Goal: Communication & Community: Answer question/provide support

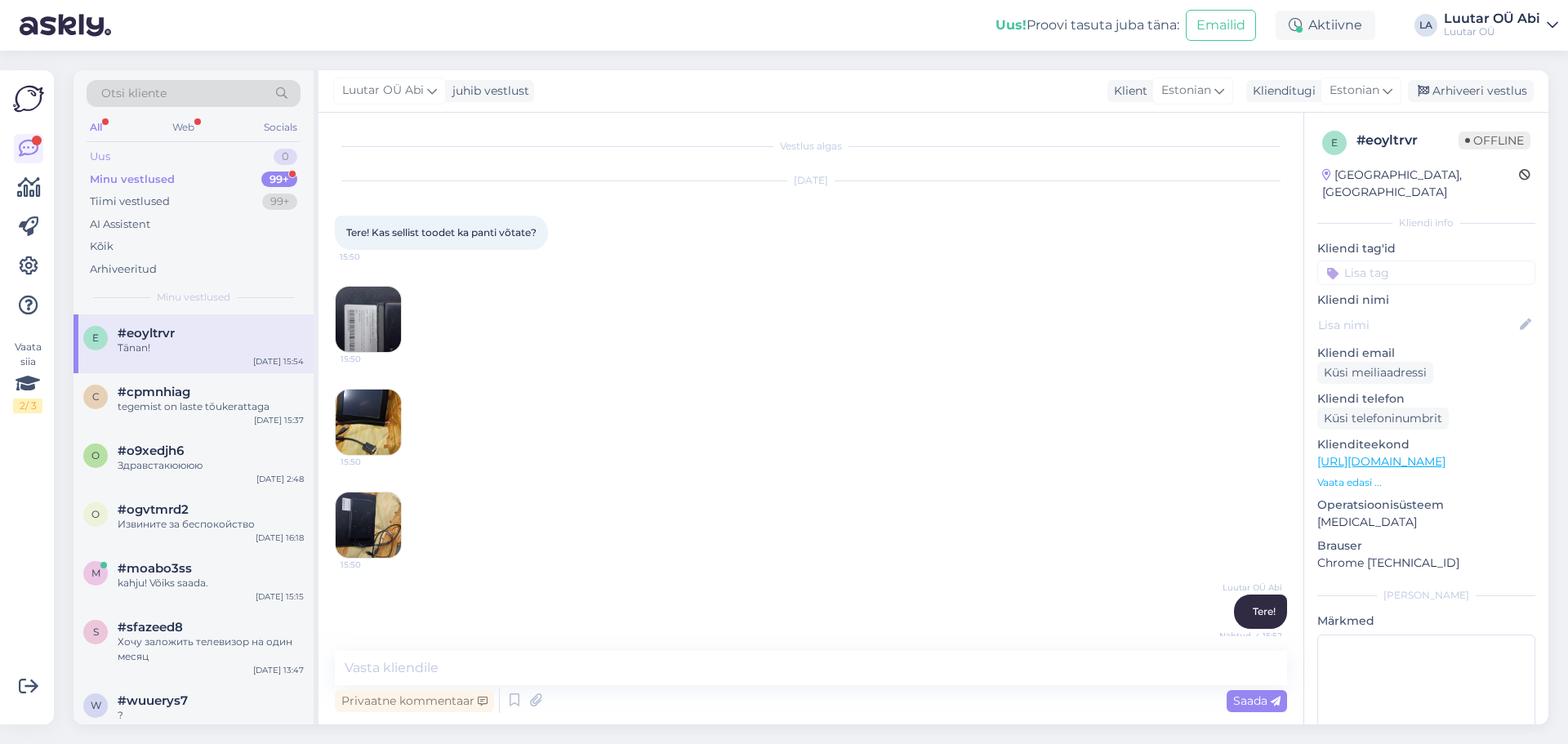
scroll to position [151, 0]
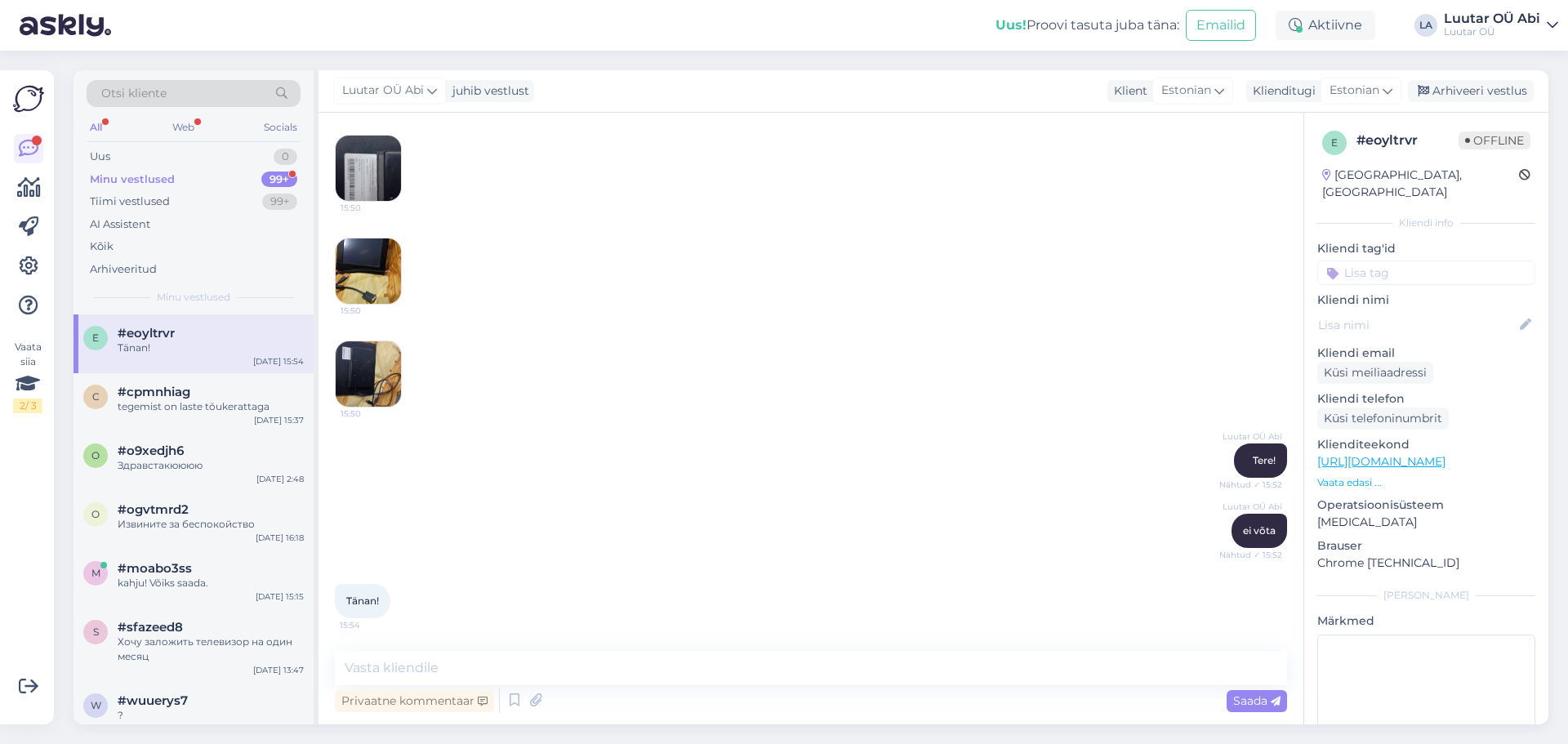
click at [227, 181] on div "Minu vestlused 99+" at bounding box center [193, 179] width 214 height 23
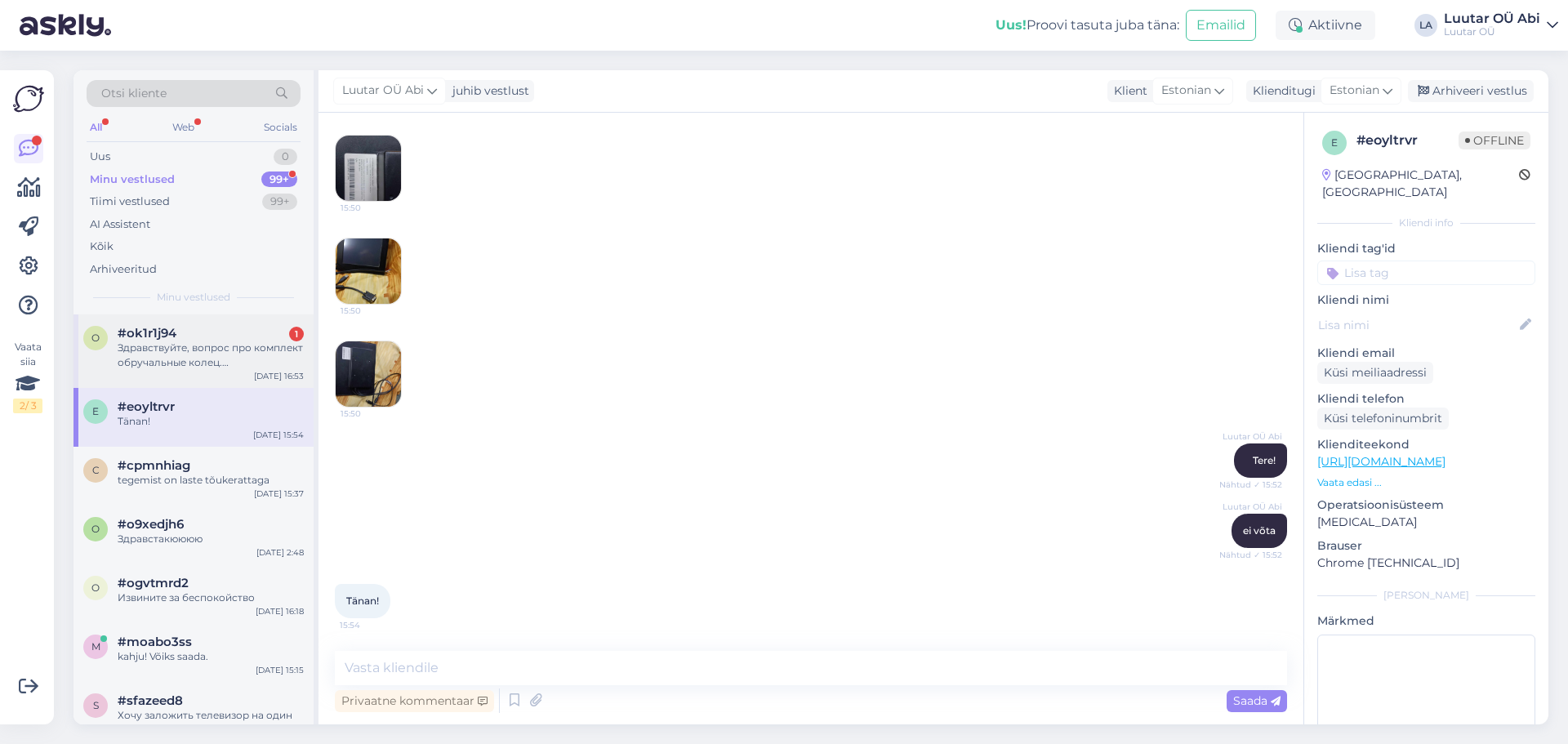
click at [258, 342] on div "Здравствуйте, вопрос про комплект обручальные колец. [PERSON_NAME] вы сможете п…" at bounding box center [210, 355] width 186 height 29
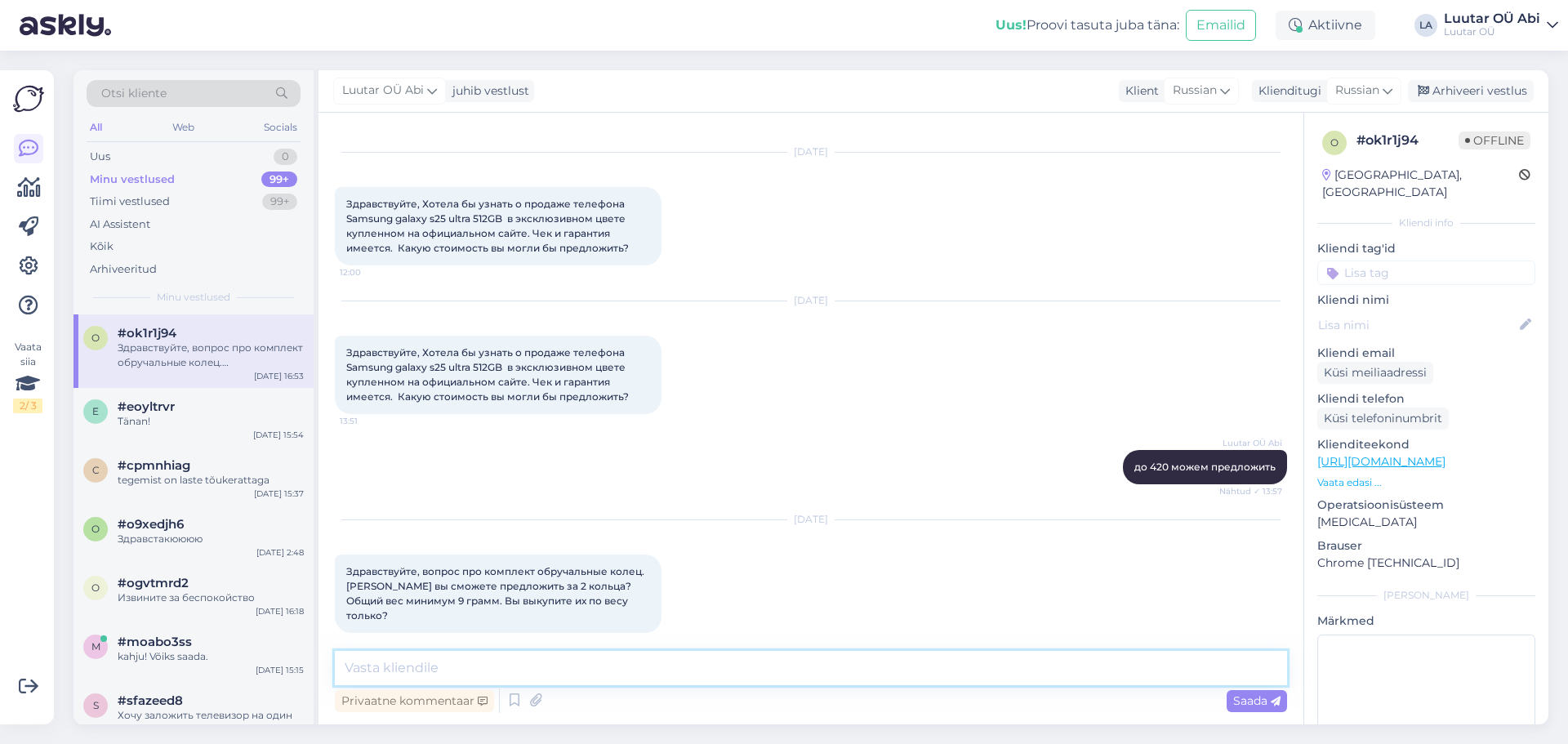
click at [565, 665] on textarea at bounding box center [811, 668] width 952 height 34
click at [368, 664] on textarea "Здоавствуйте!" at bounding box center [811, 668] width 952 height 34
type textarea "Здравствуйте!"
click at [486, 670] on textarea "Здравствуйте!" at bounding box center [811, 668] width 952 height 34
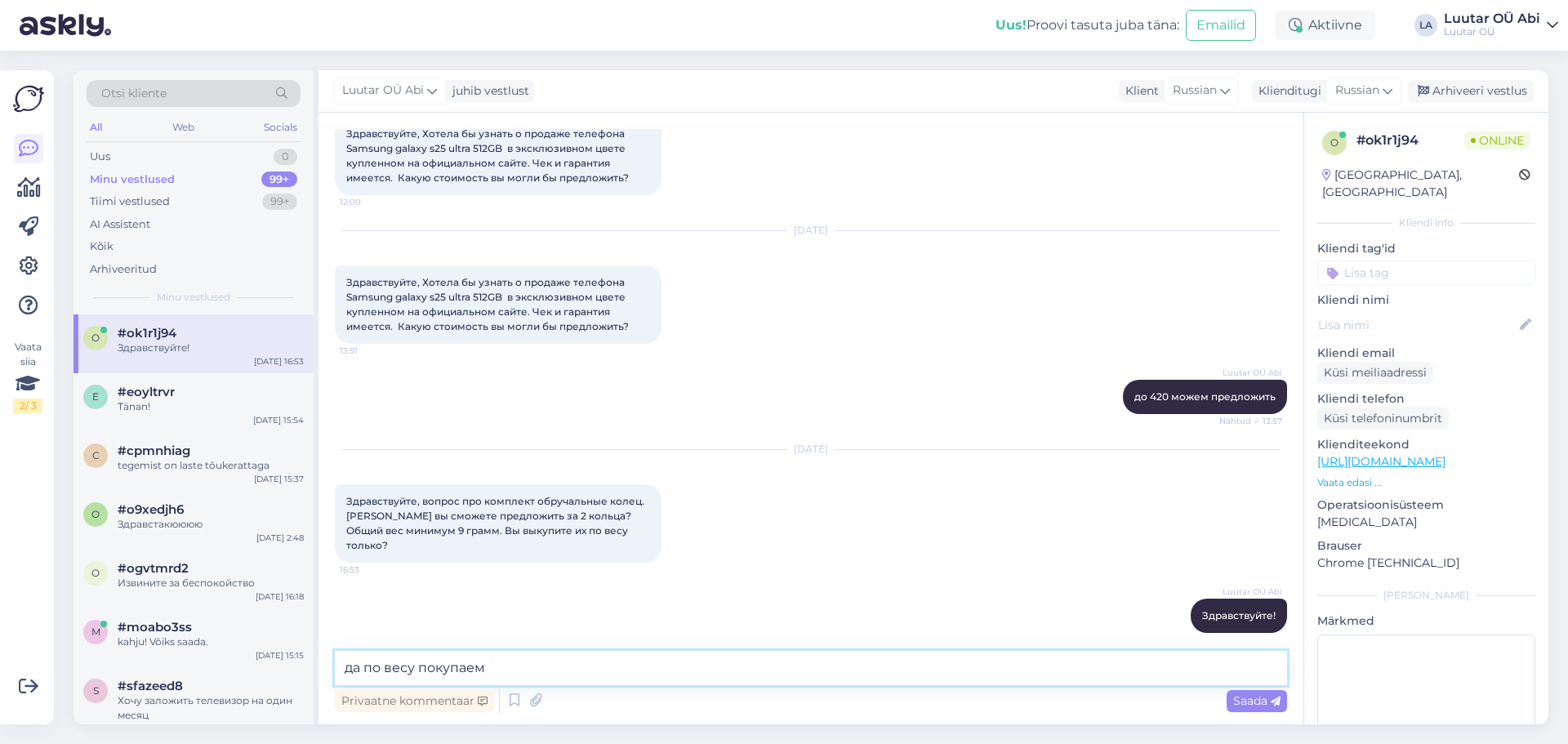
type textarea "да по весу покупаем"
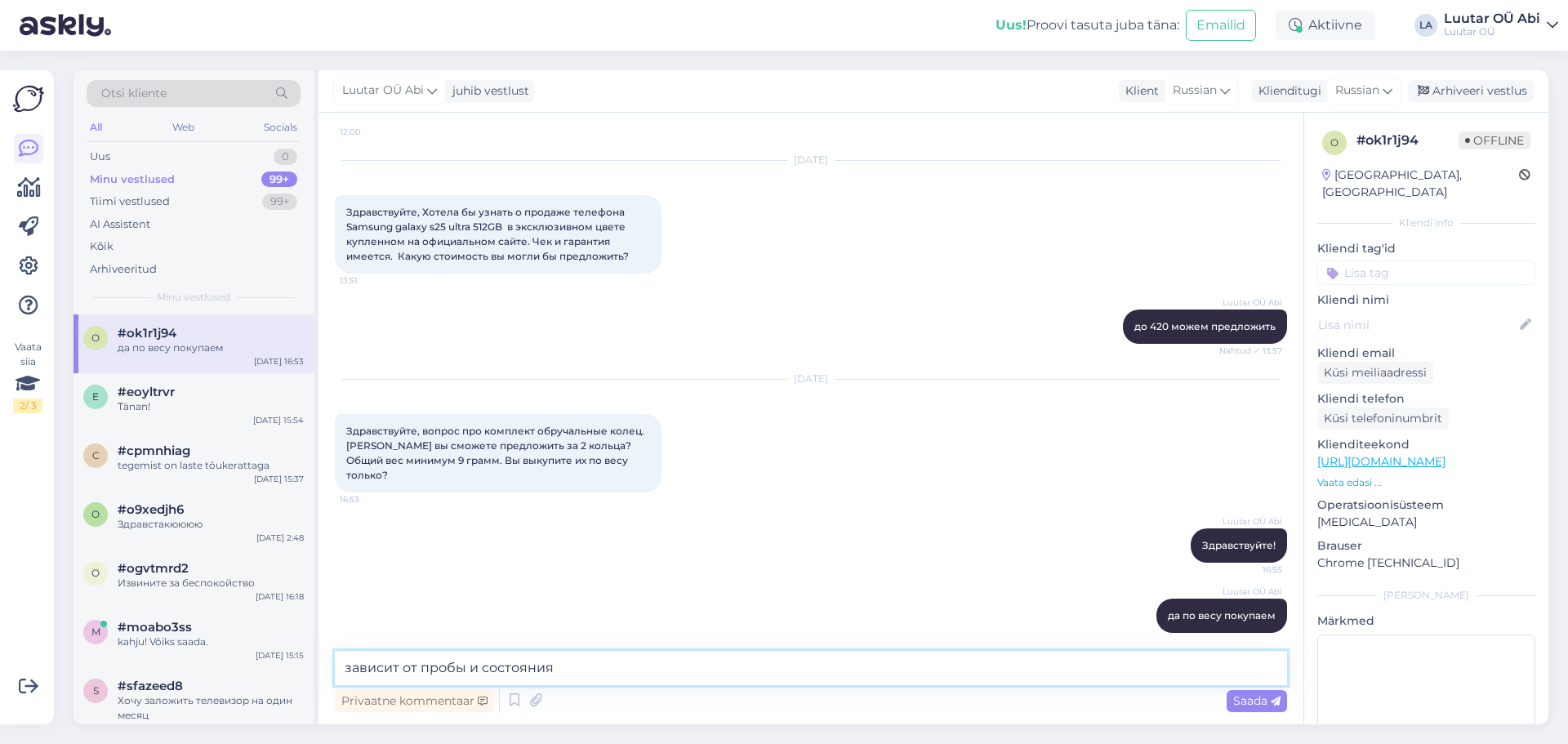
type textarea "зависит от пробы и состояния"
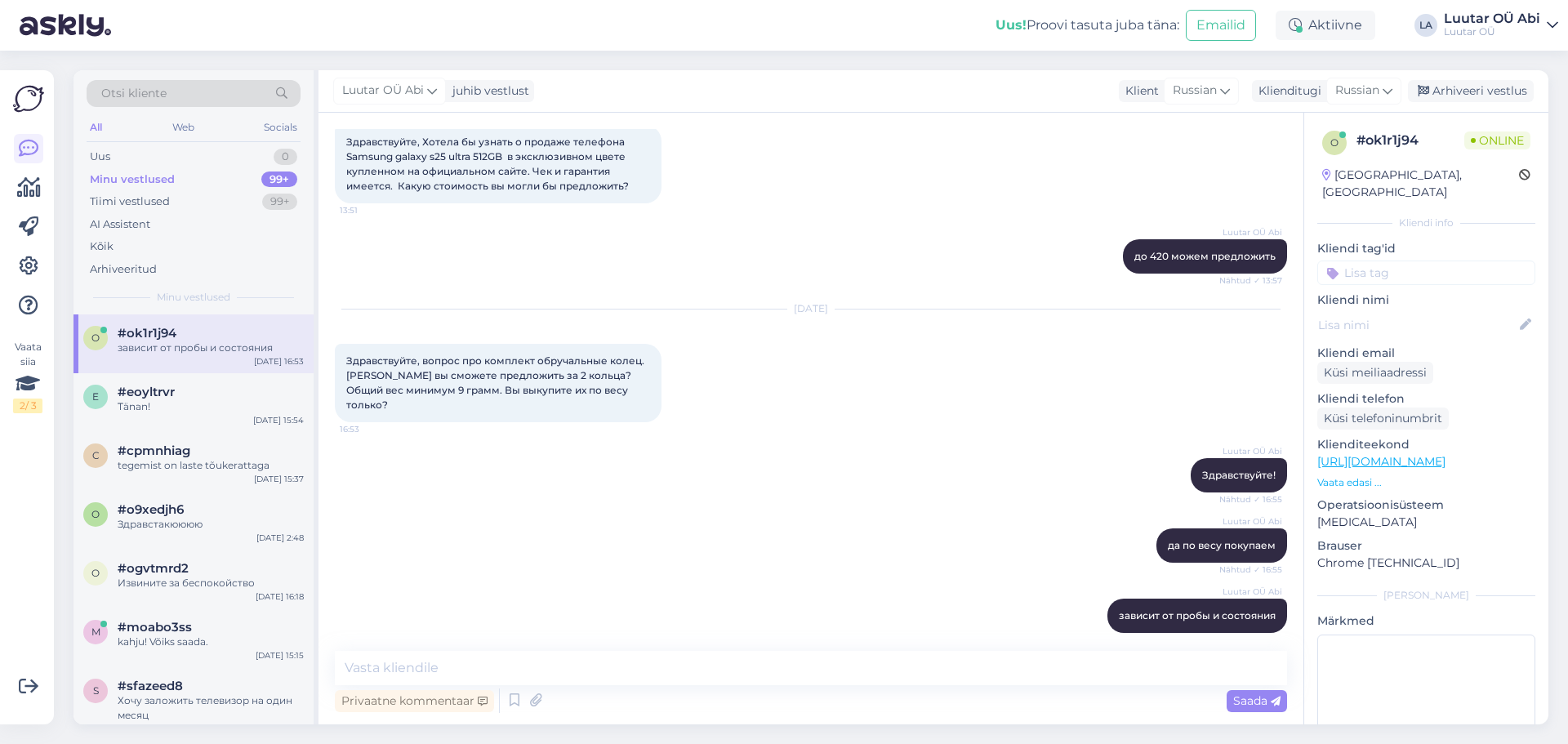
click at [458, 243] on div "Luutar [PERSON_NAME] до 420 можем предложить Nähtud ✓ 13:57" at bounding box center [811, 256] width 952 height 71
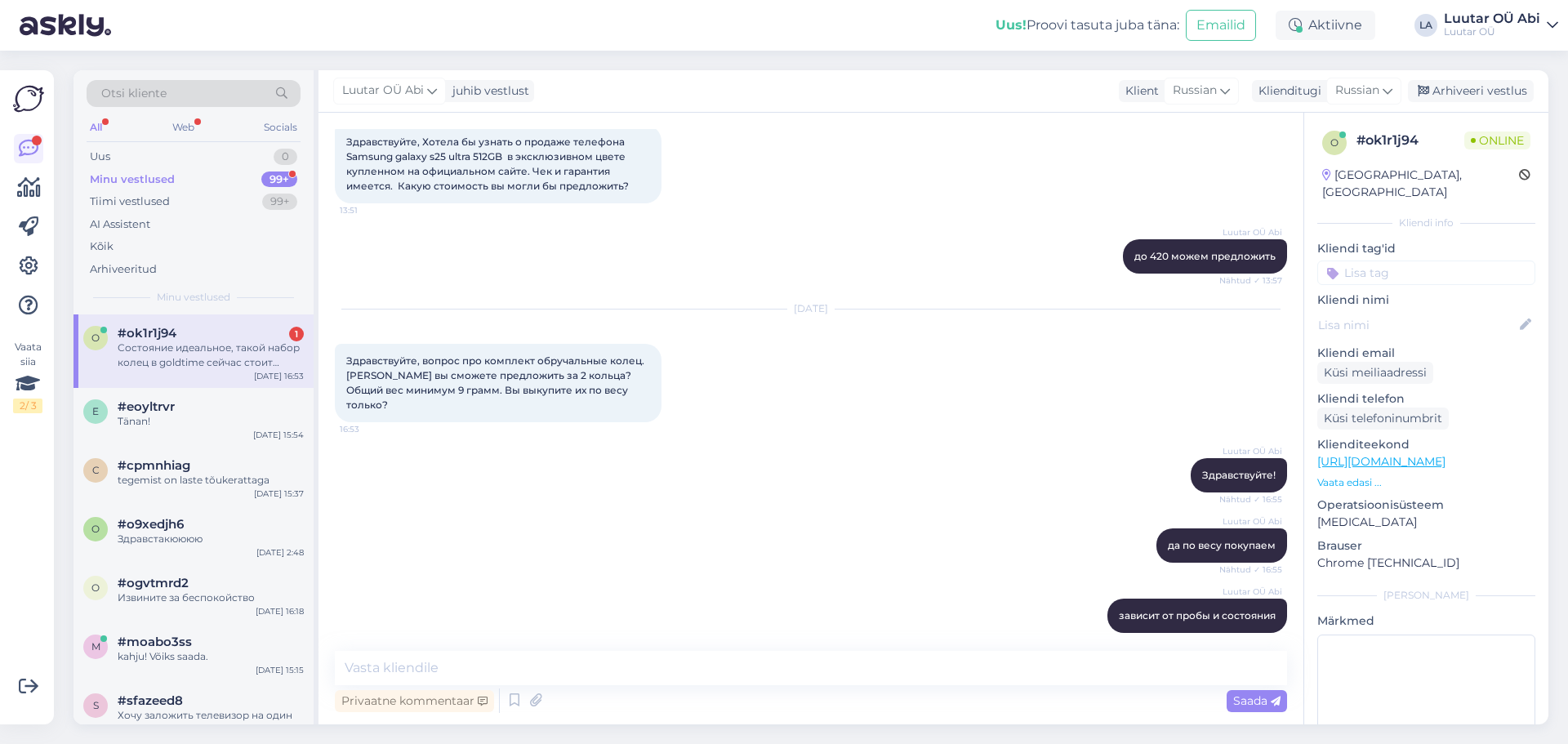
scroll to position [1350, 0]
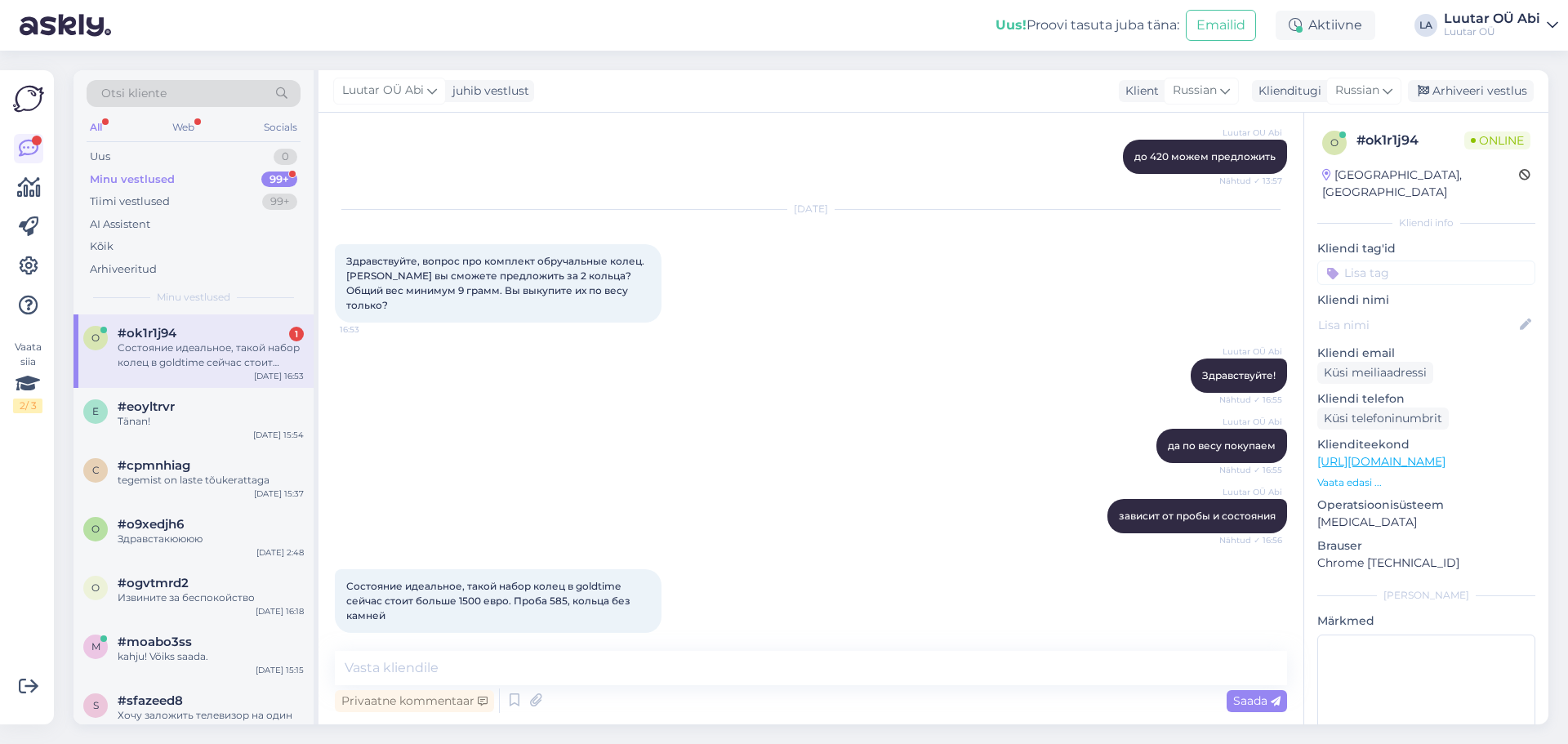
click at [505, 418] on div "Luutar OÜ [PERSON_NAME] да по весу покупаем Nähtud ✓ 16:55" at bounding box center [811, 446] width 952 height 71
click at [476, 672] on textarea at bounding box center [811, 668] width 952 height 34
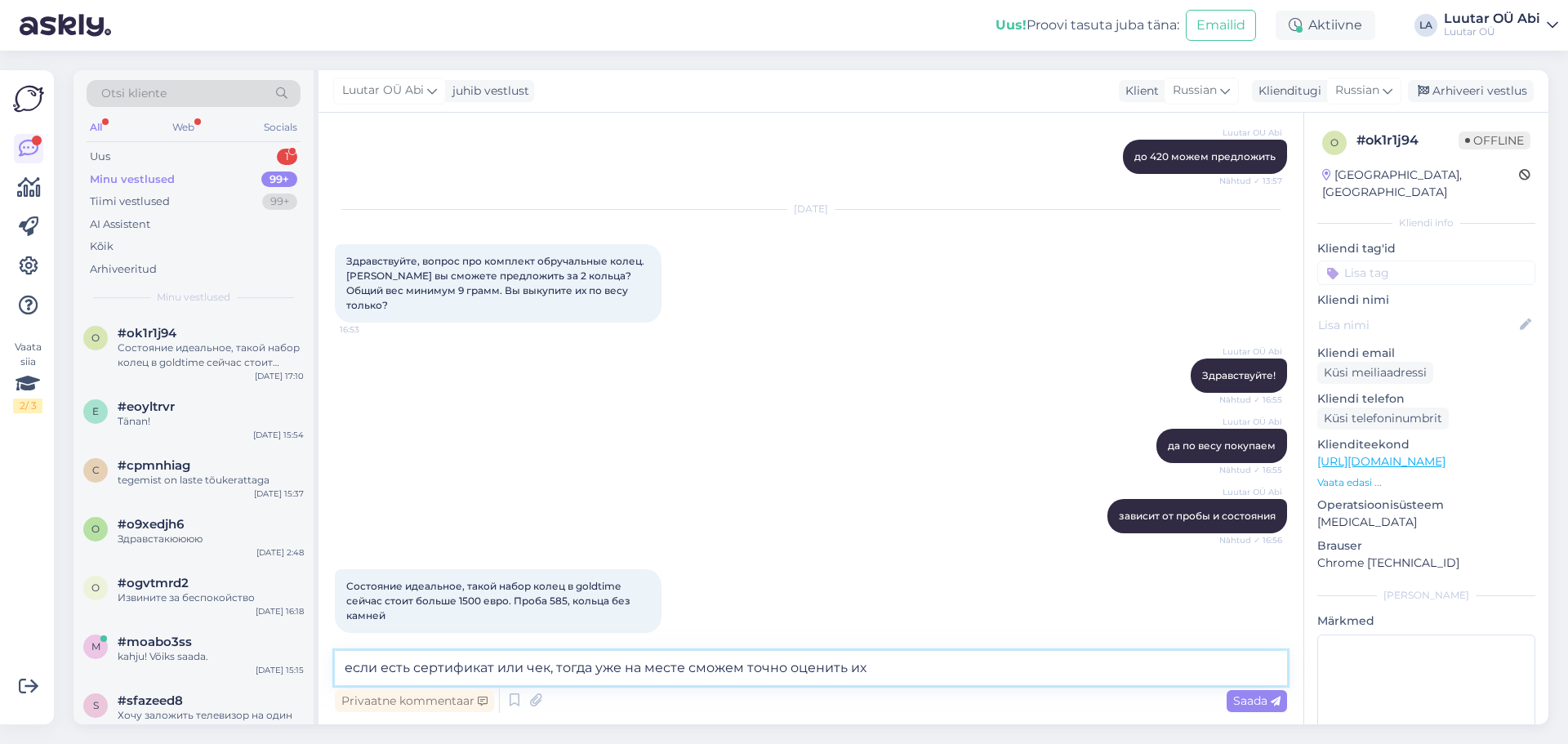
type textarea "если есть сертификат или чек, тогда уже на месте сможем точно оценить их"
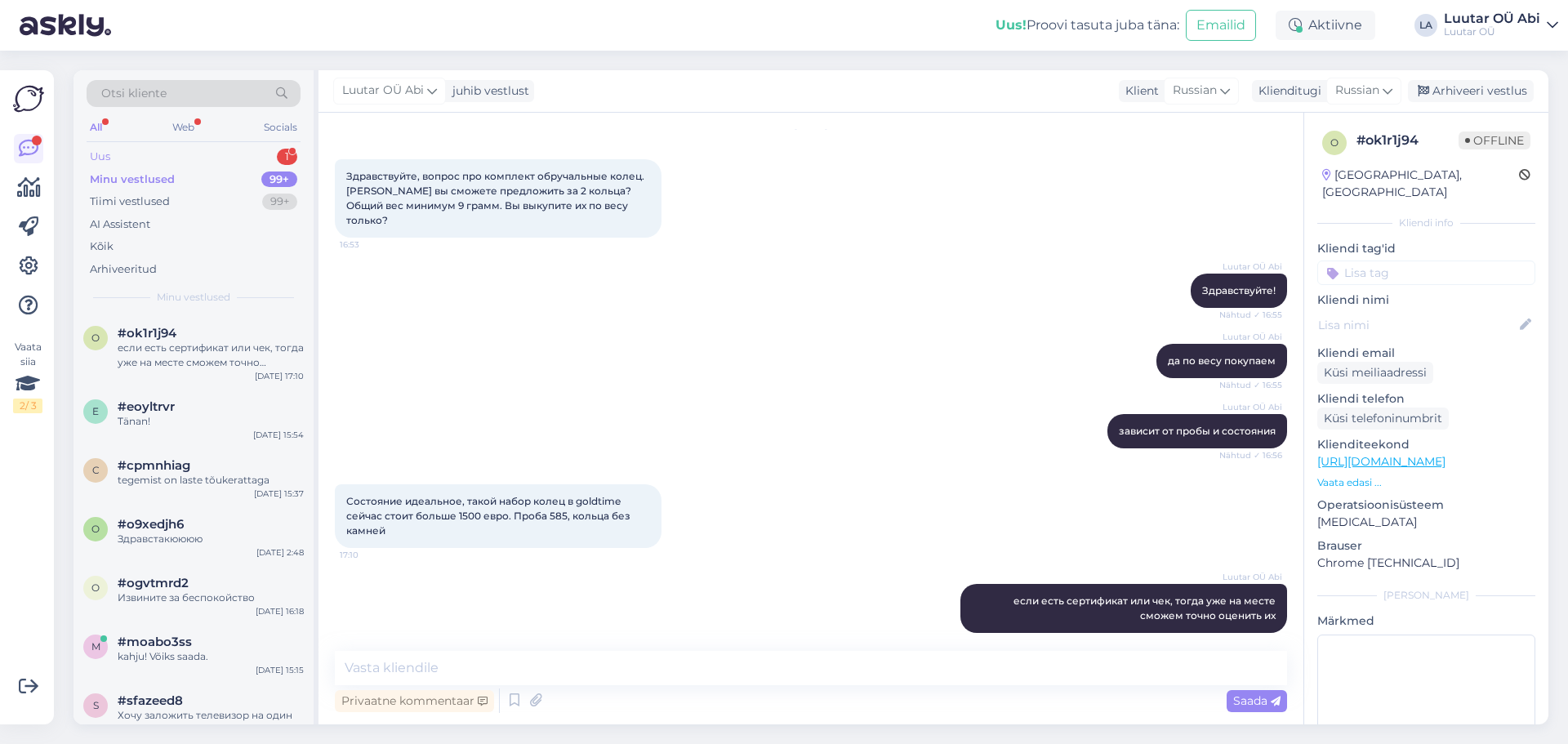
click at [182, 146] on div "Uus 1" at bounding box center [193, 157] width 214 height 23
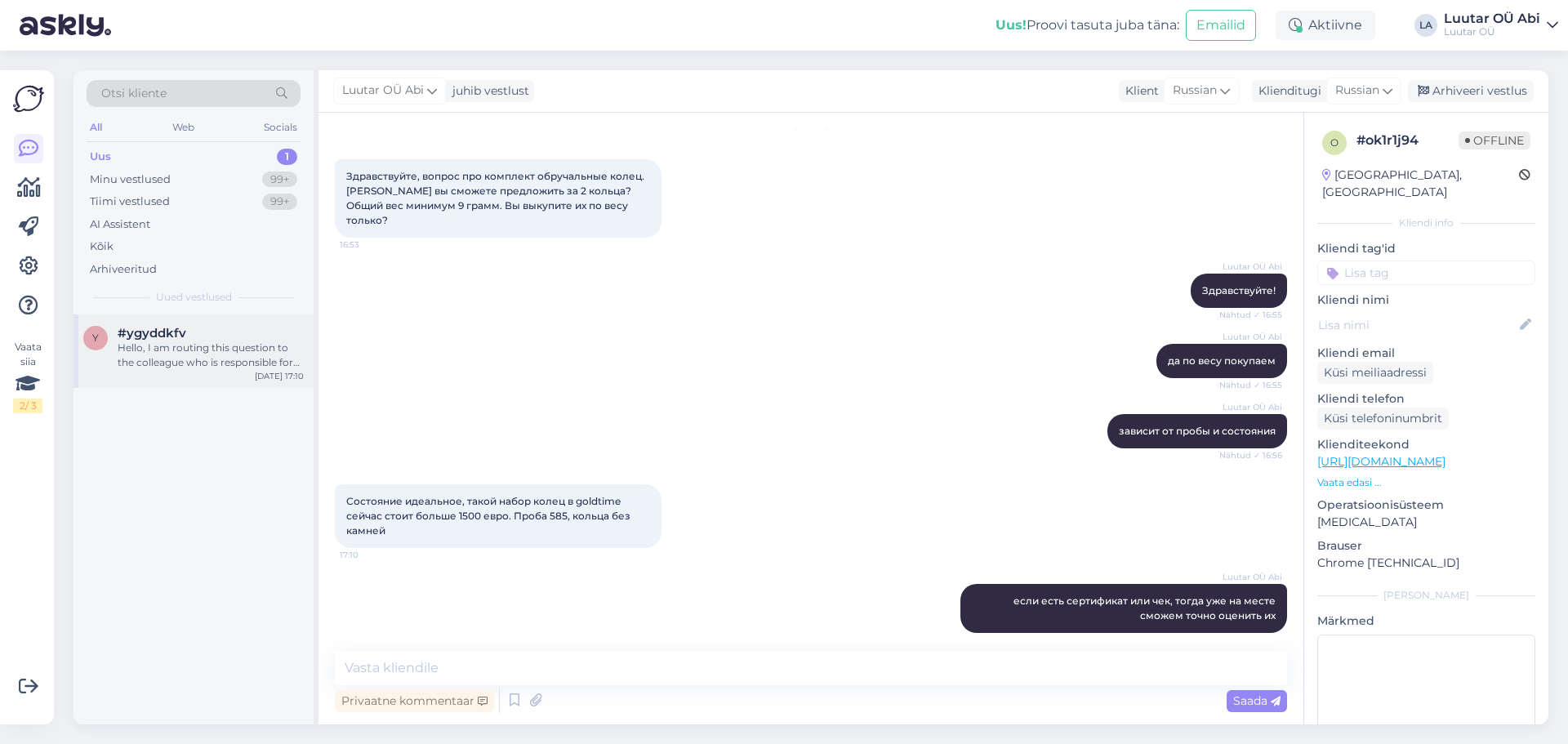
click at [197, 347] on div "Hello, I am routing this question to the colleague who is responsible for this …" at bounding box center [210, 355] width 186 height 29
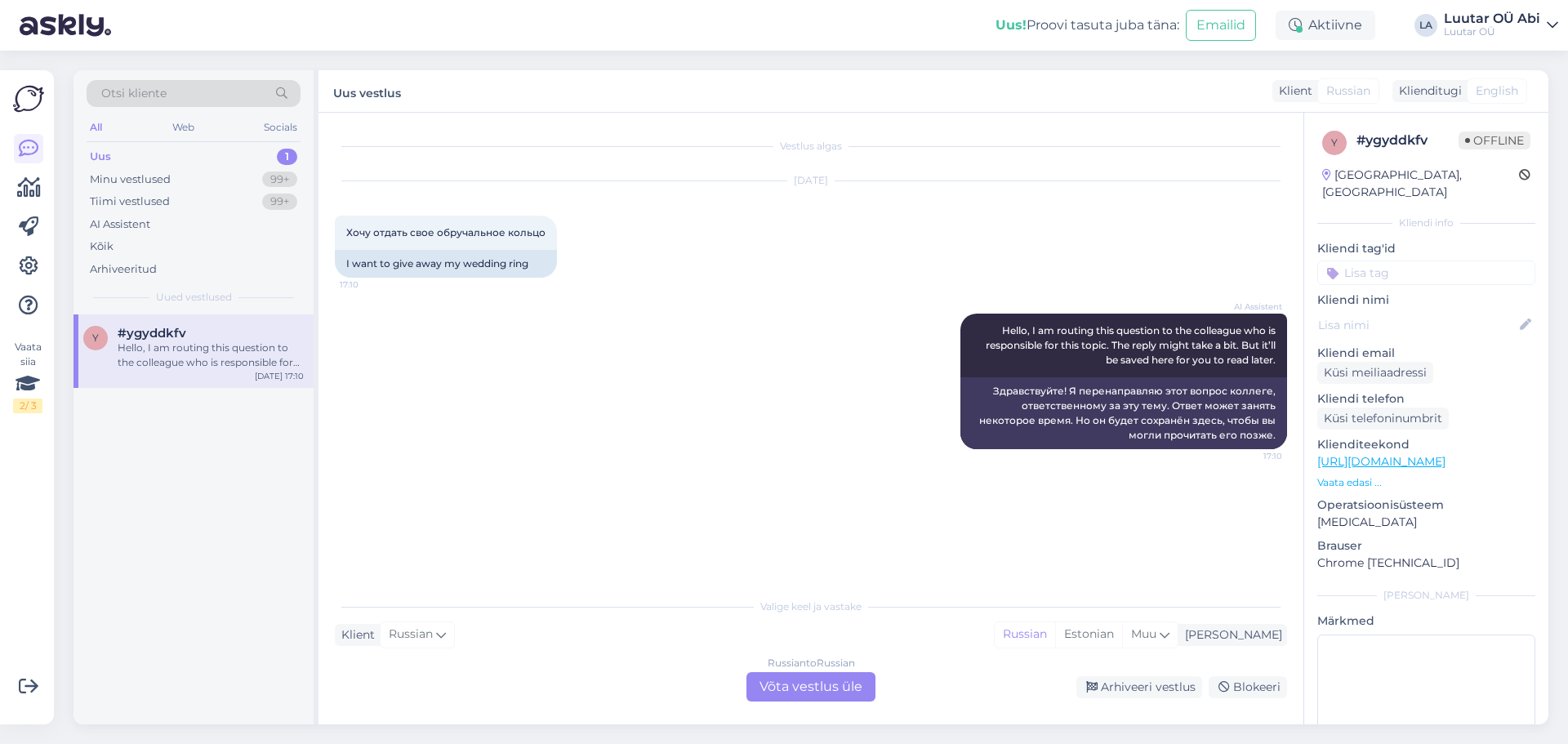
click at [789, 682] on div "Russian to Russian Võta vestlus üle" at bounding box center [811, 687] width 129 height 29
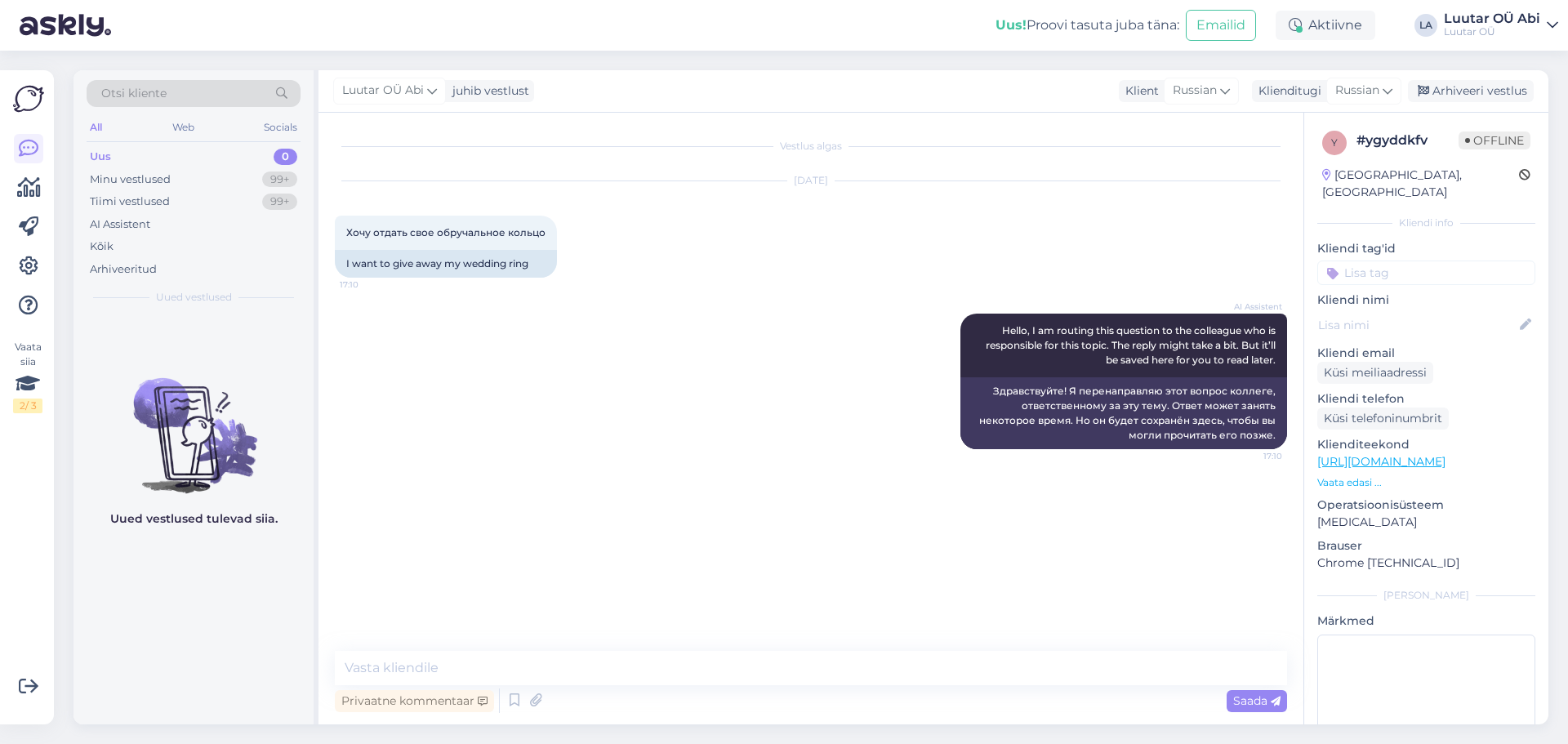
click at [657, 697] on div "Privaatne kommentaar Saada" at bounding box center [811, 701] width 952 height 31
click at [659, 678] on textarea at bounding box center [811, 668] width 952 height 34
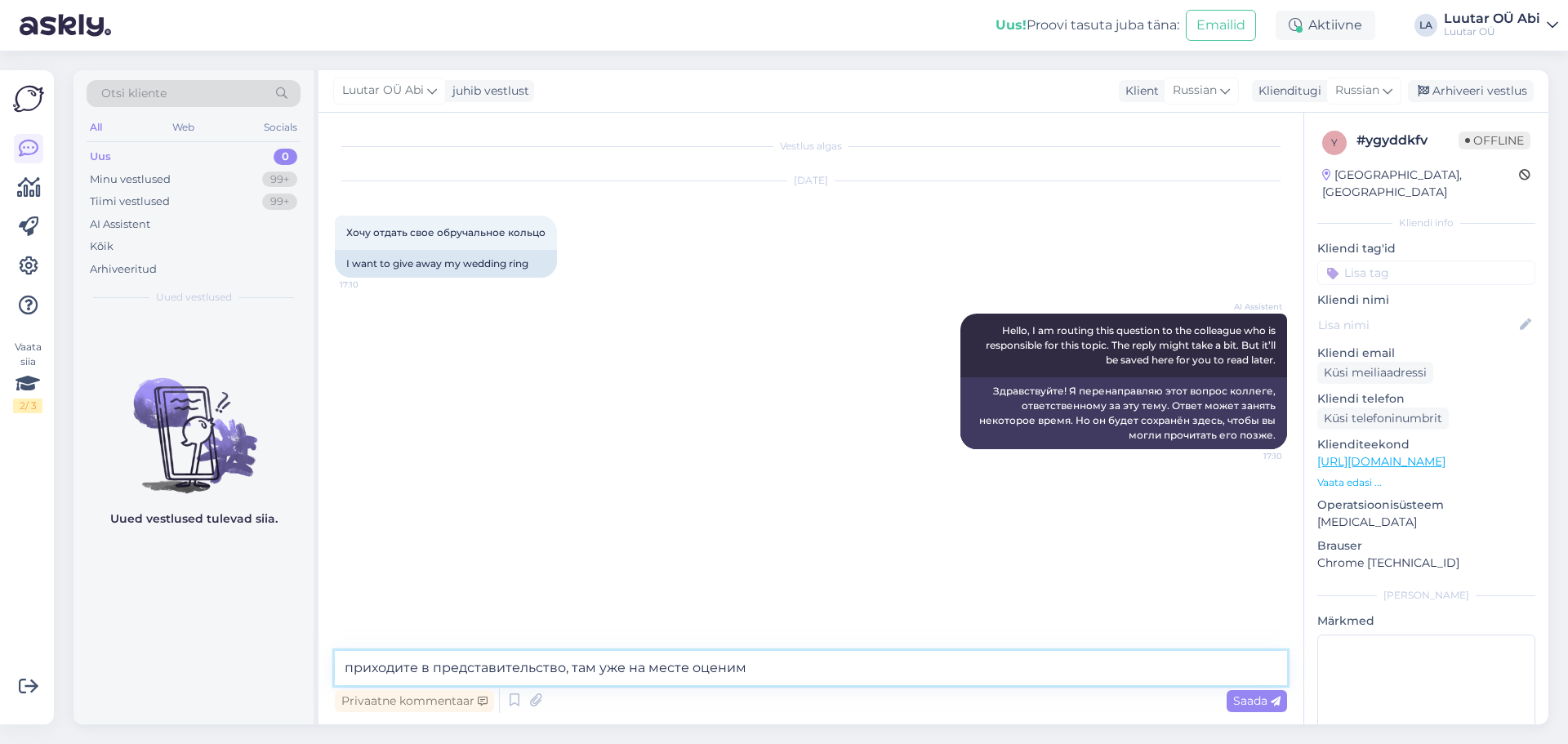
type textarea "приходите в представительство, там уже на месте оценим"
